Goal: Register for event/course

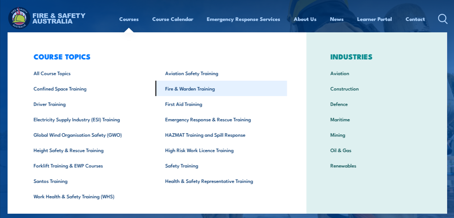
click at [175, 88] on link "Fire & Warden Training" at bounding box center [220, 88] width 131 height 15
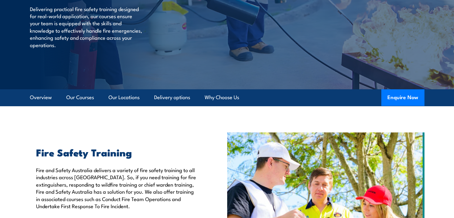
scroll to position [92, 0]
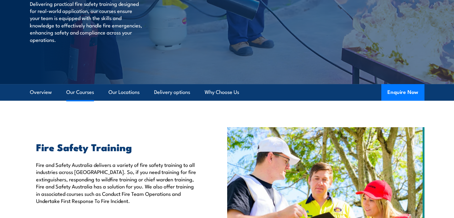
click at [83, 92] on link "Our Courses" at bounding box center [80, 92] width 28 height 16
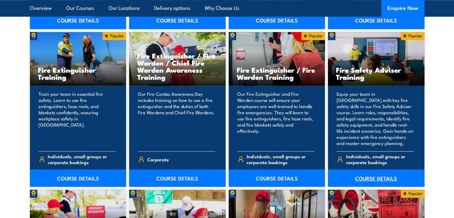
scroll to position [652, 0]
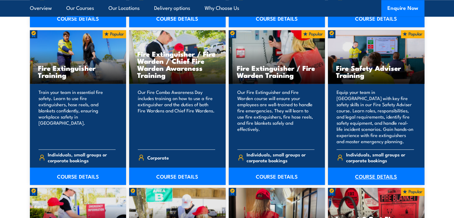
click at [373, 173] on link "COURSE DETAILS" at bounding box center [376, 176] width 96 height 17
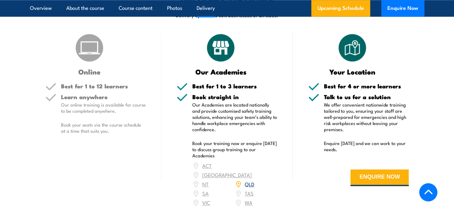
scroll to position [770, 0]
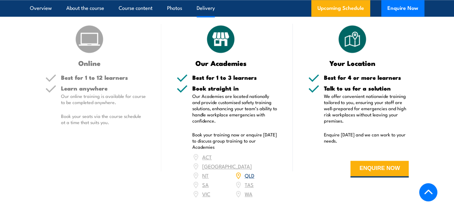
click at [247, 172] on link "QLD" at bounding box center [249, 175] width 10 height 7
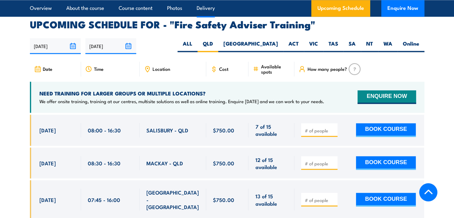
scroll to position [993, 0]
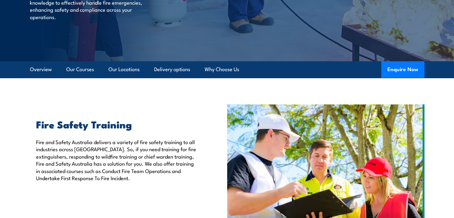
scroll to position [115, 0]
